Goal: Check status: Check status

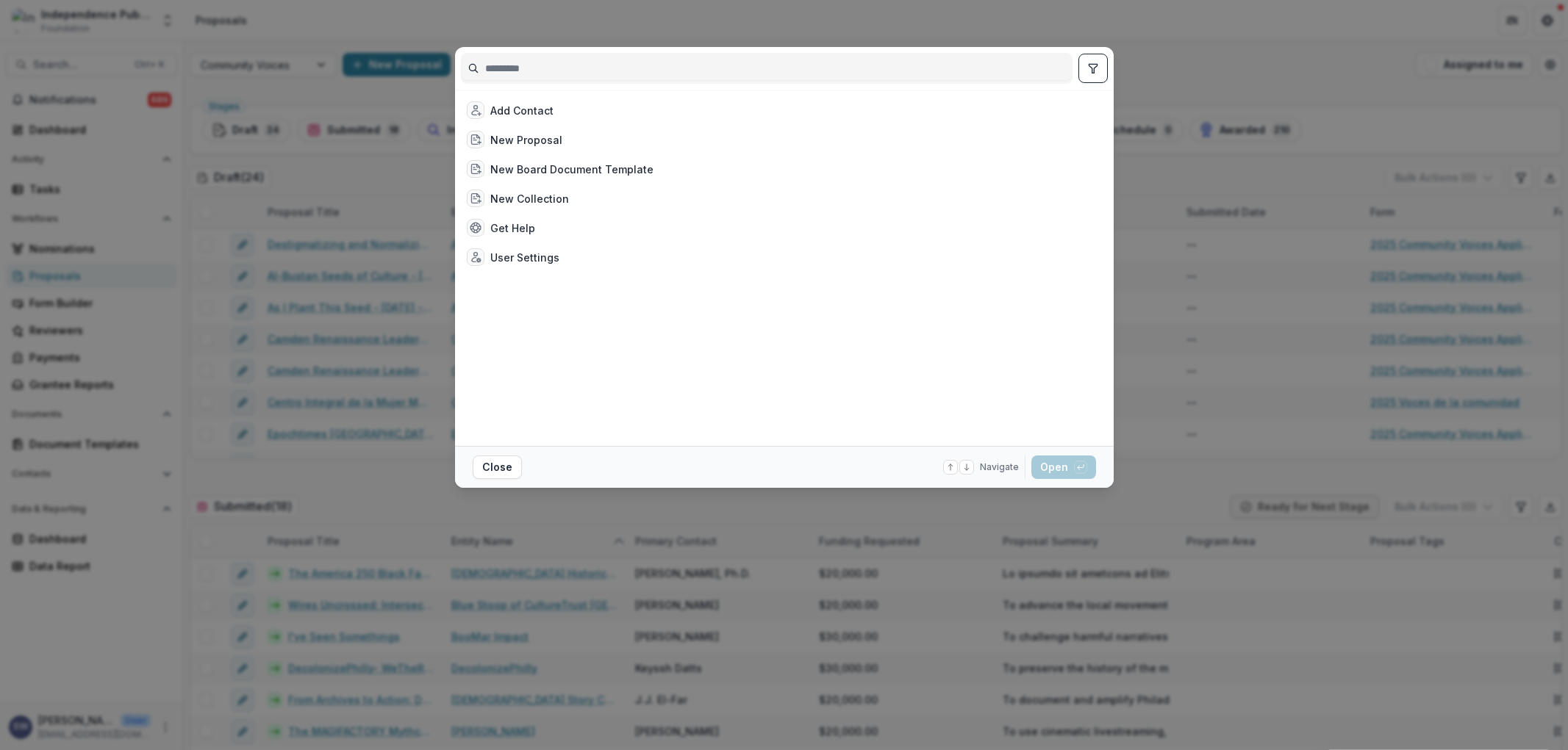
click at [499, 53] on div at bounding box center [767, 69] width 612 height 31
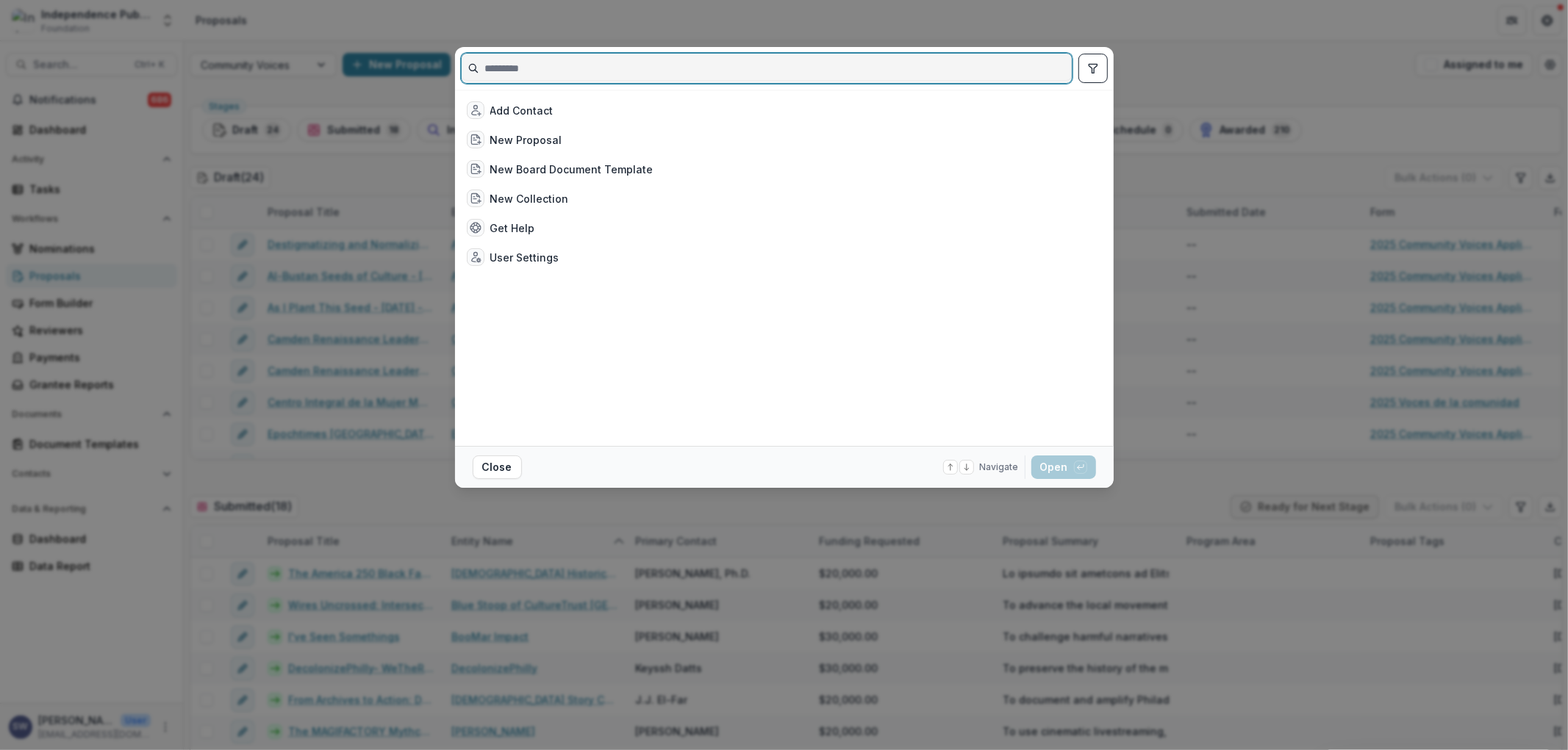
click at [491, 69] on input at bounding box center [766, 69] width 610 height 23
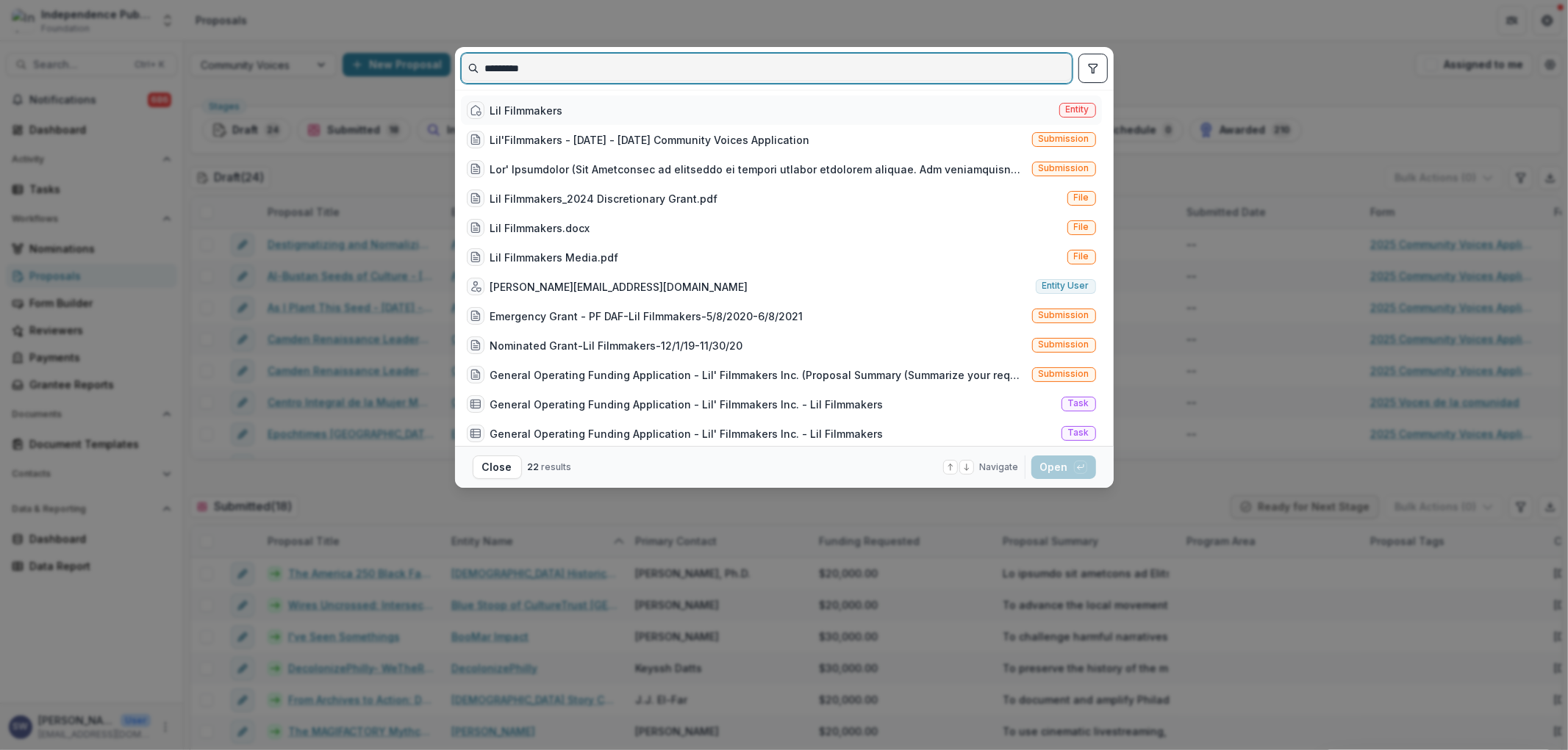
type input "*********"
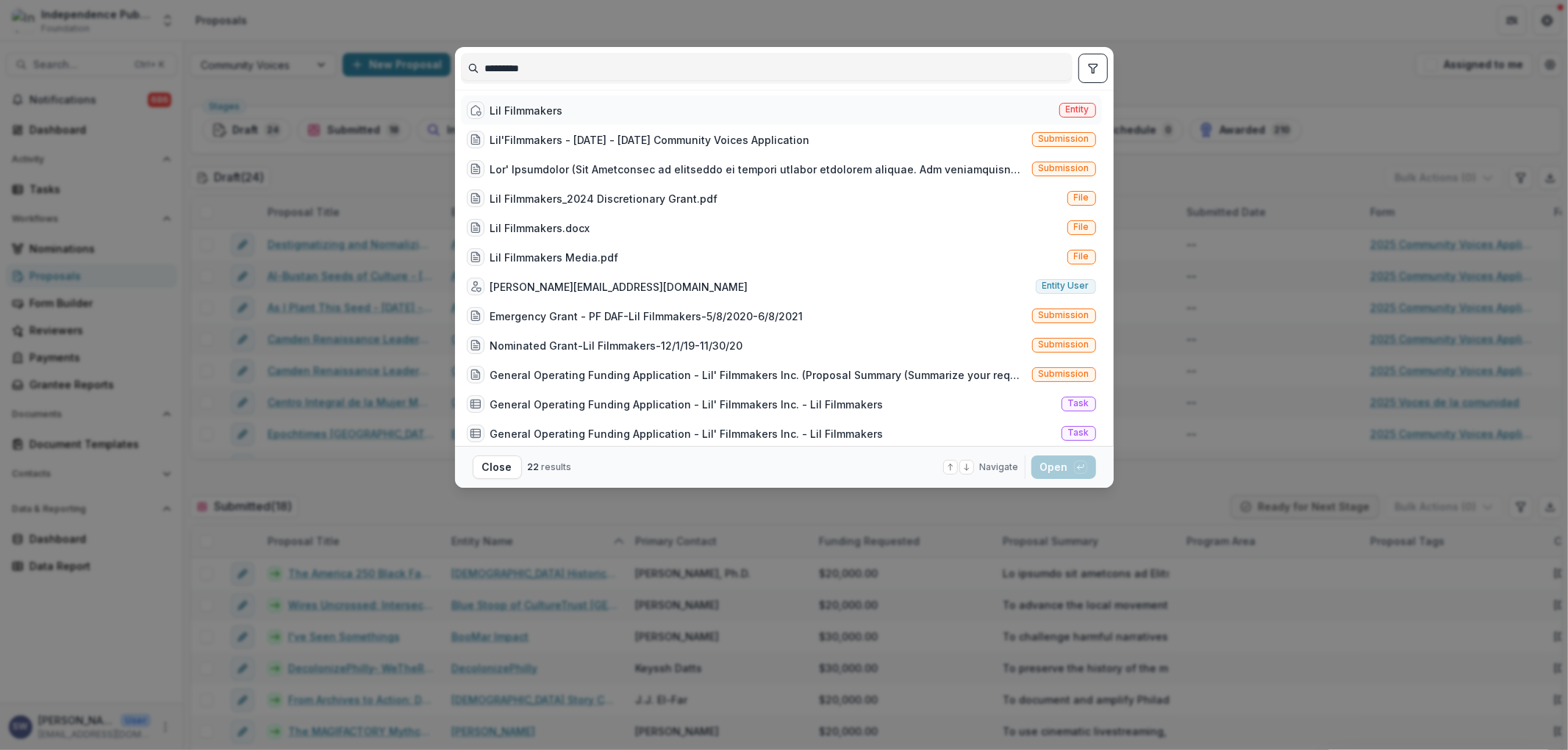
click at [518, 105] on div "Lil Filmmakers" at bounding box center [527, 111] width 72 height 16
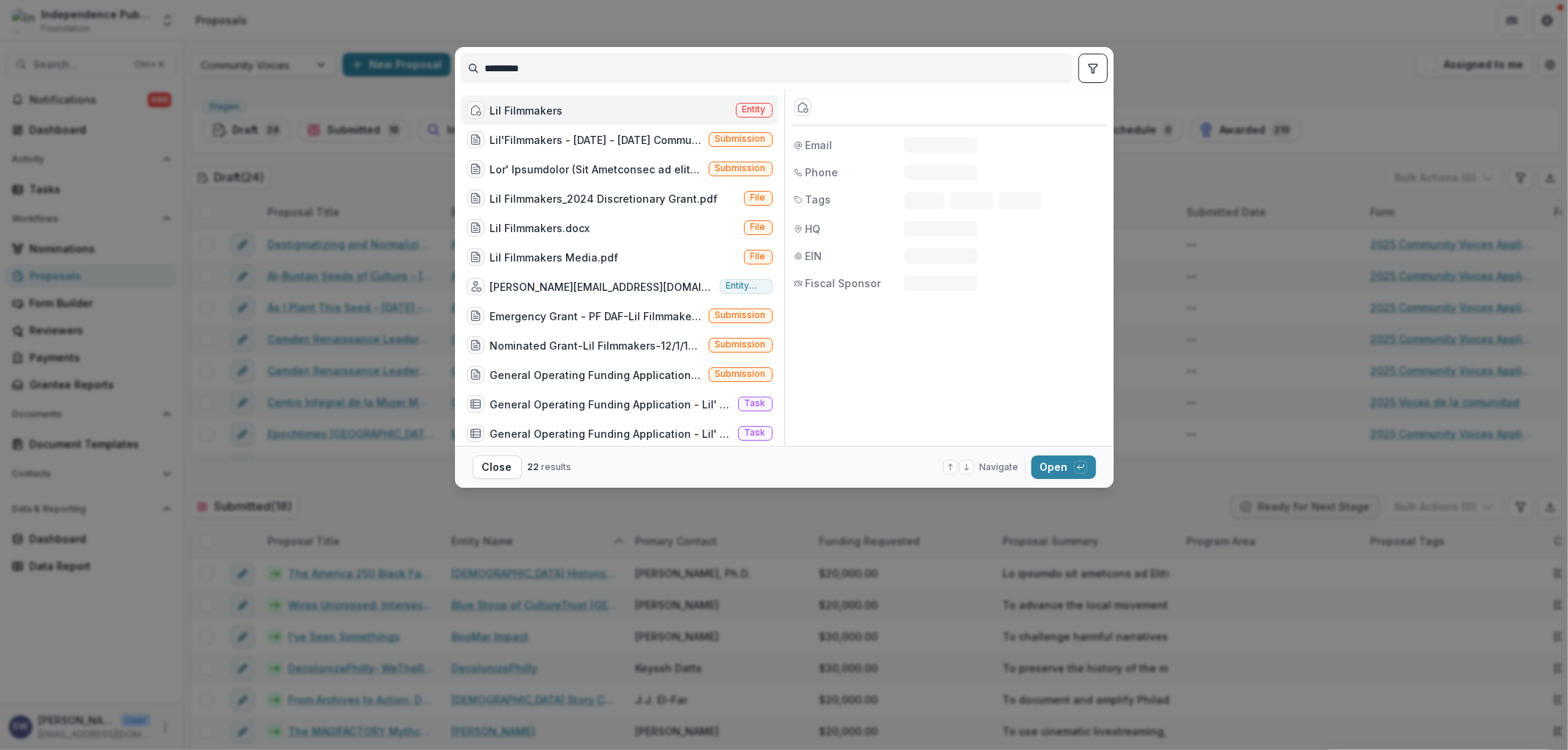
click at [556, 108] on div "Lil Filmmakers" at bounding box center [527, 111] width 72 height 16
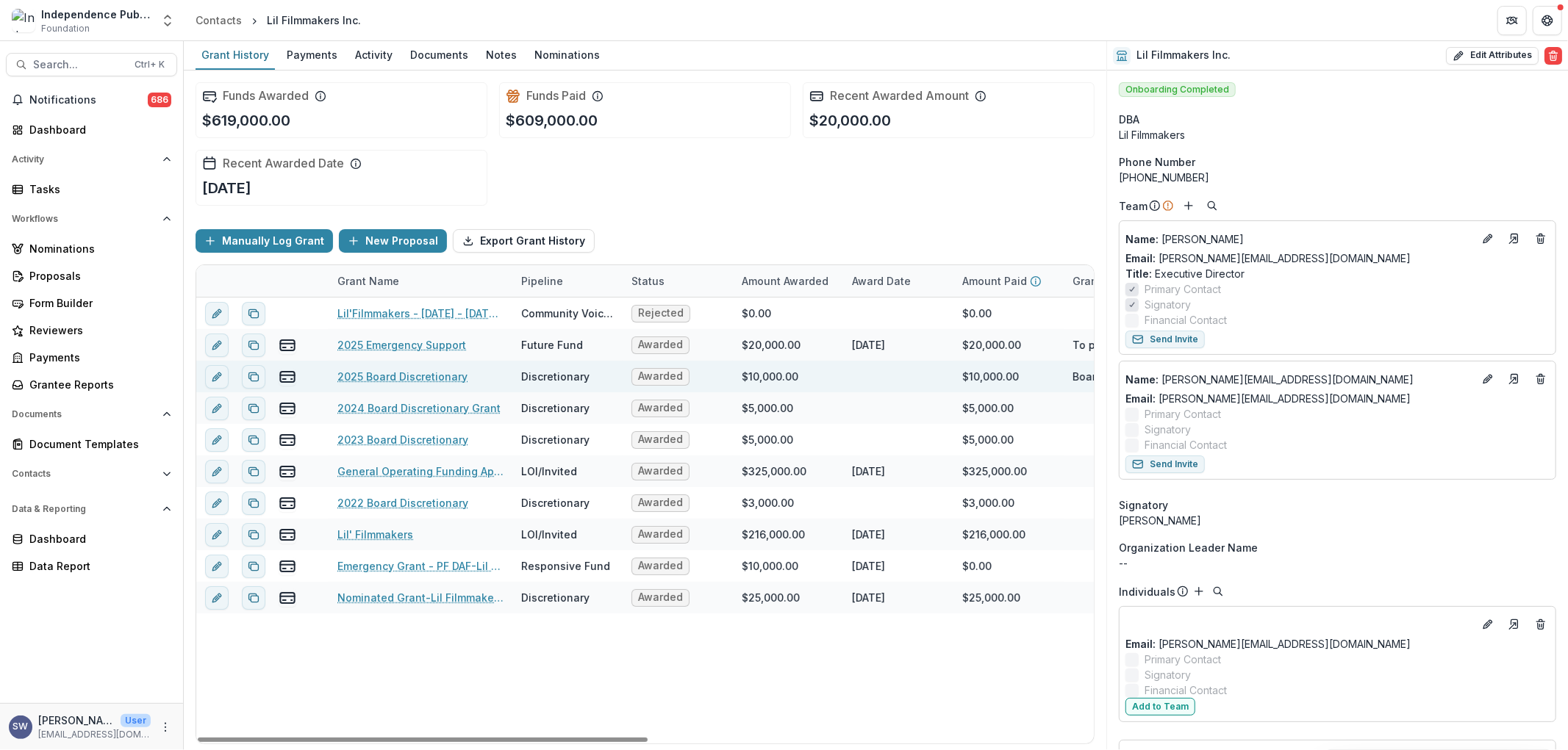
click at [848, 380] on div at bounding box center [898, 377] width 111 height 31
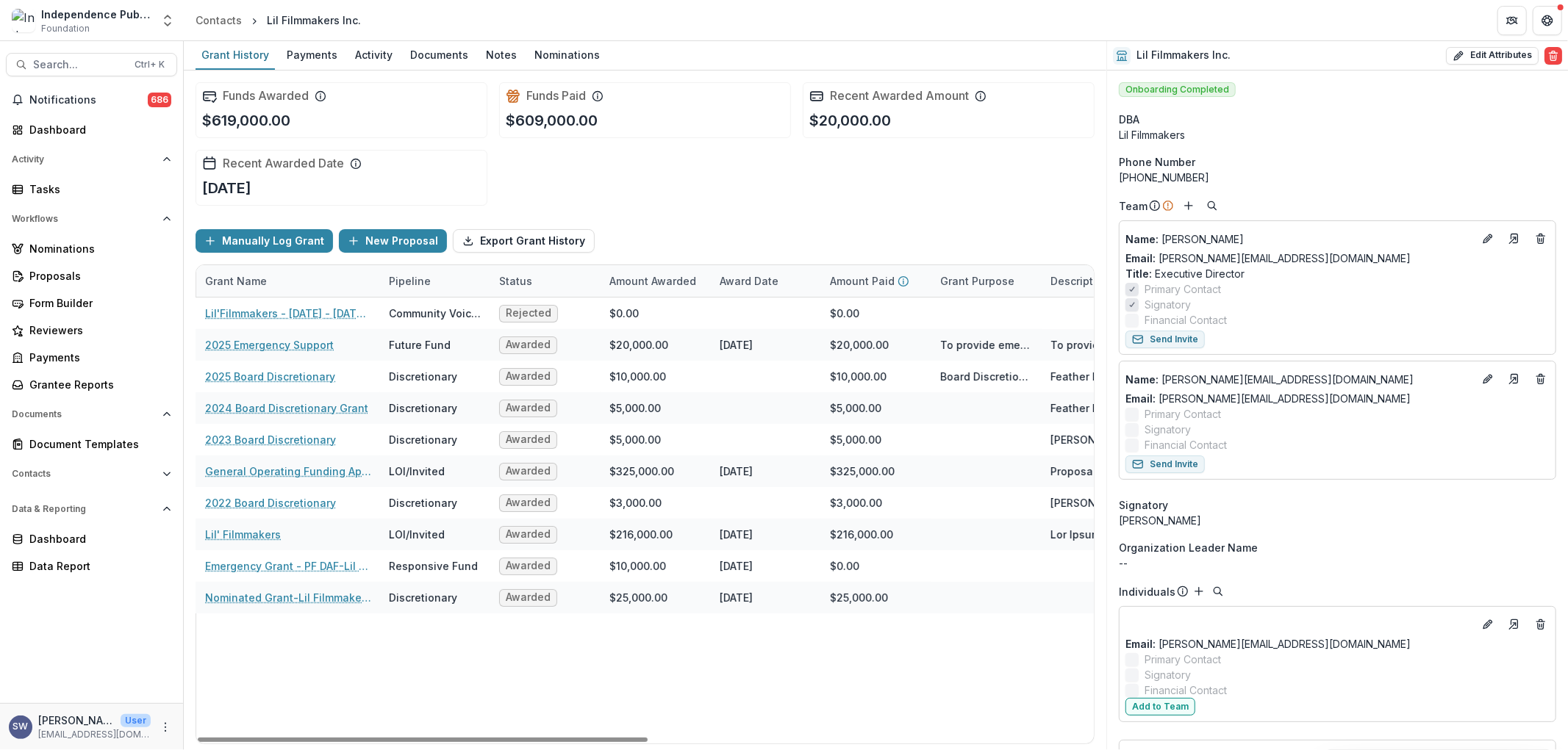
drag, startPoint x: 613, startPoint y: 732, endPoint x: 664, endPoint y: 724, distance: 51.6
click at [647, 738] on div at bounding box center [422, 740] width 450 height 5
drag, startPoint x: 644, startPoint y: 727, endPoint x: 746, endPoint y: 731, distance: 102.1
click at [746, 731] on div "Lil'Filmmakers - [DATE] - [DATE] Community Voices Application Community Voices …" at bounding box center [956, 521] width 1786 height 446
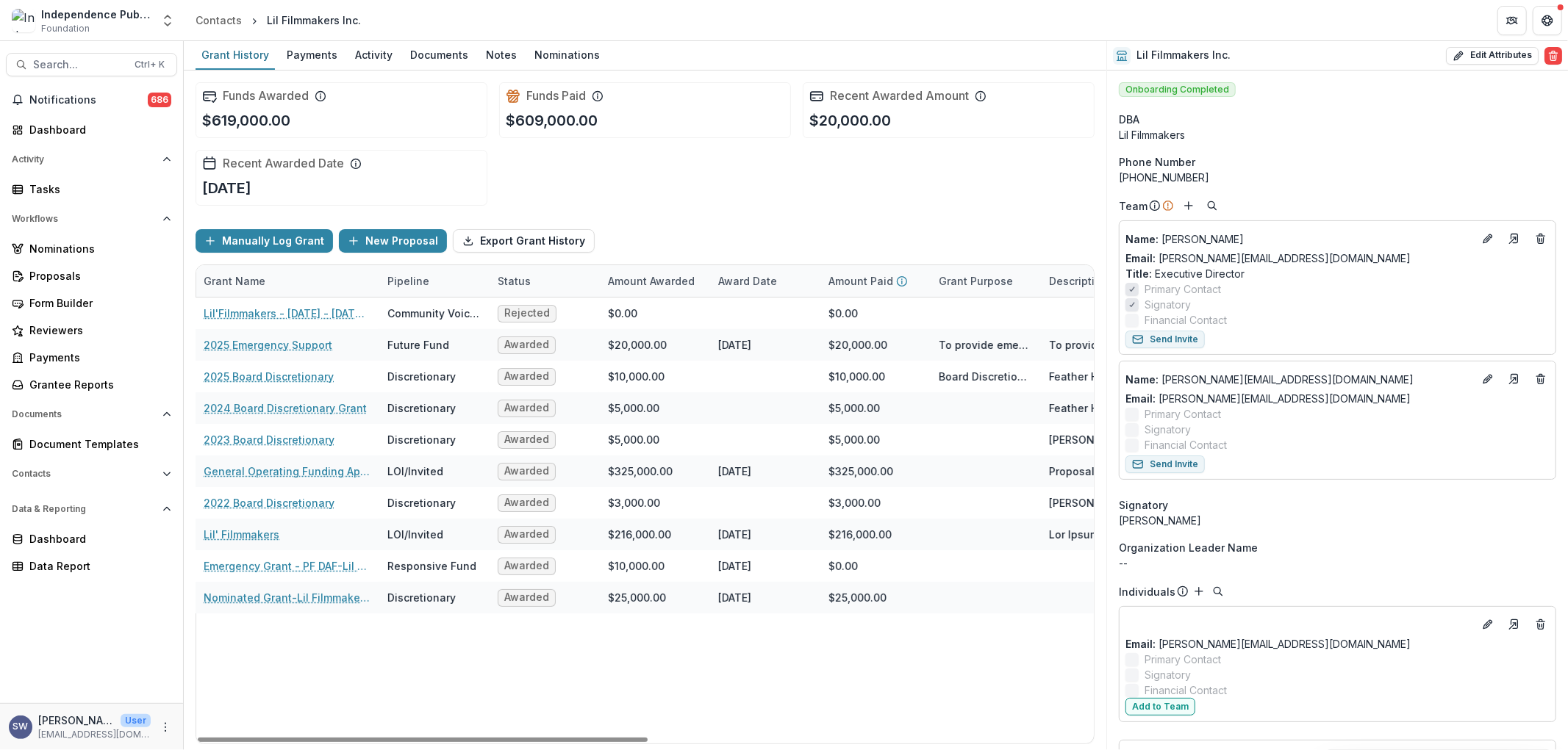
drag, startPoint x: 744, startPoint y: 727, endPoint x: 813, endPoint y: 746, distance: 71.6
click at [816, 730] on div "Lil'Filmmakers - [DATE] - [DATE] Community Voices Application Community Voices …" at bounding box center [956, 521] width 1786 height 446
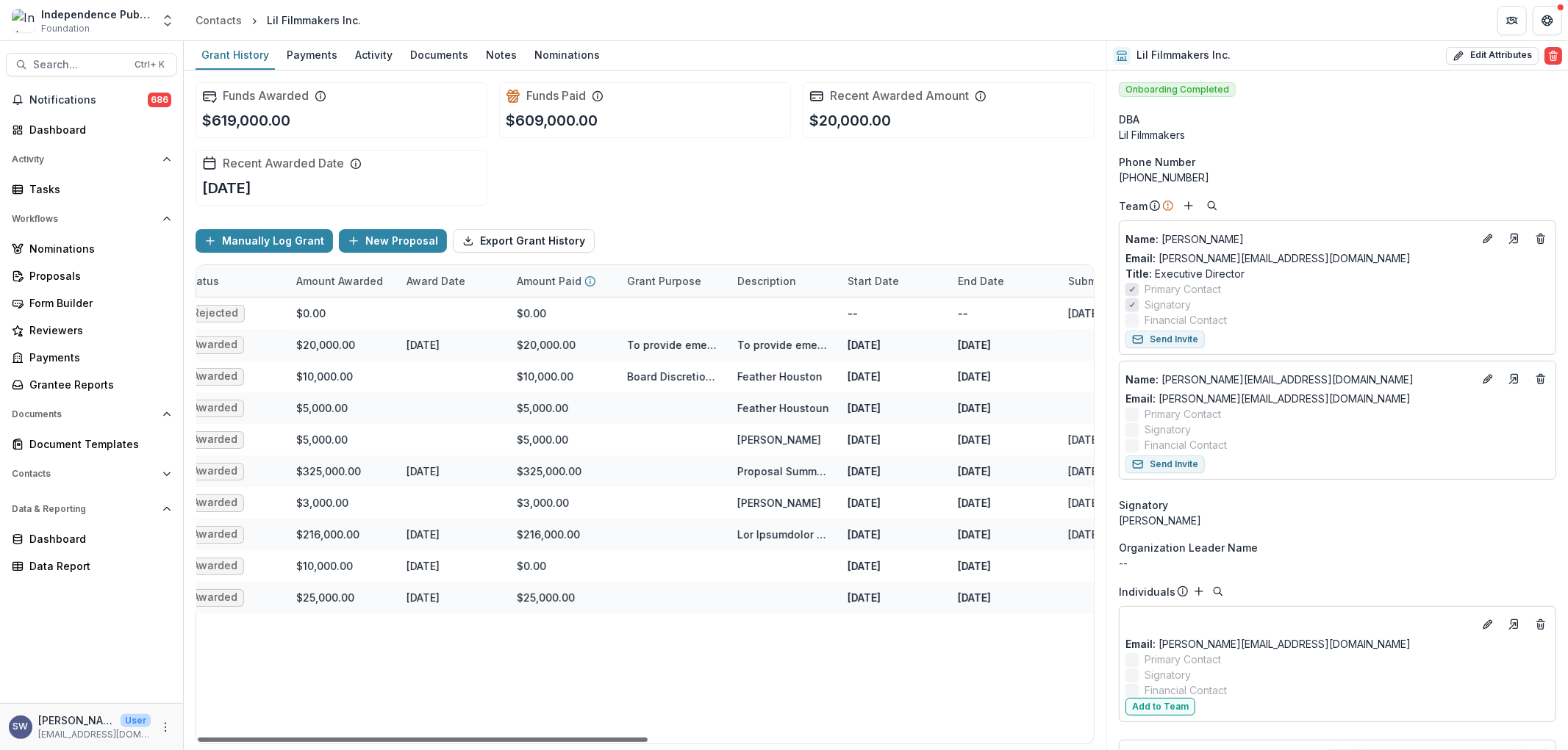
scroll to position [0, 451]
drag, startPoint x: 700, startPoint y: 735, endPoint x: 101, endPoint y: 23, distance: 930.5
click at [198, 738] on div at bounding box center [422, 740] width 450 height 5
